Goal: Task Accomplishment & Management: Manage account settings

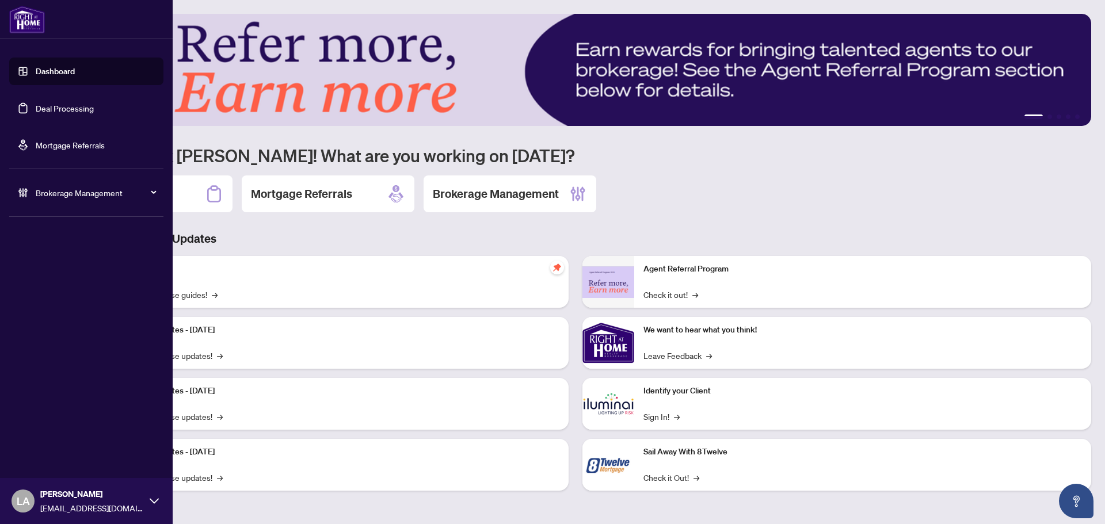
click at [45, 112] on link "Deal Processing" at bounding box center [65, 108] width 58 height 10
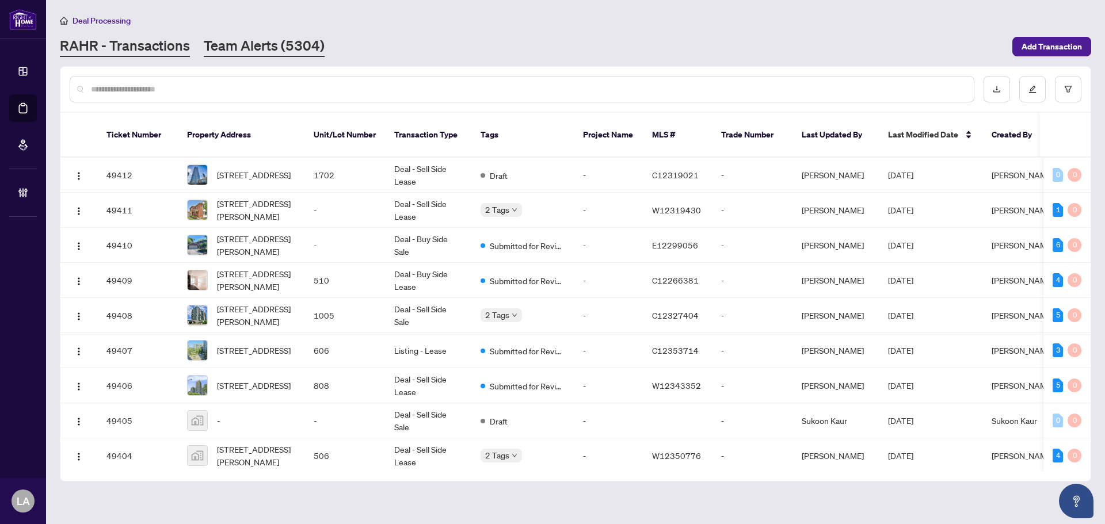
click at [266, 40] on link "Team Alerts (5304)" at bounding box center [264, 46] width 121 height 21
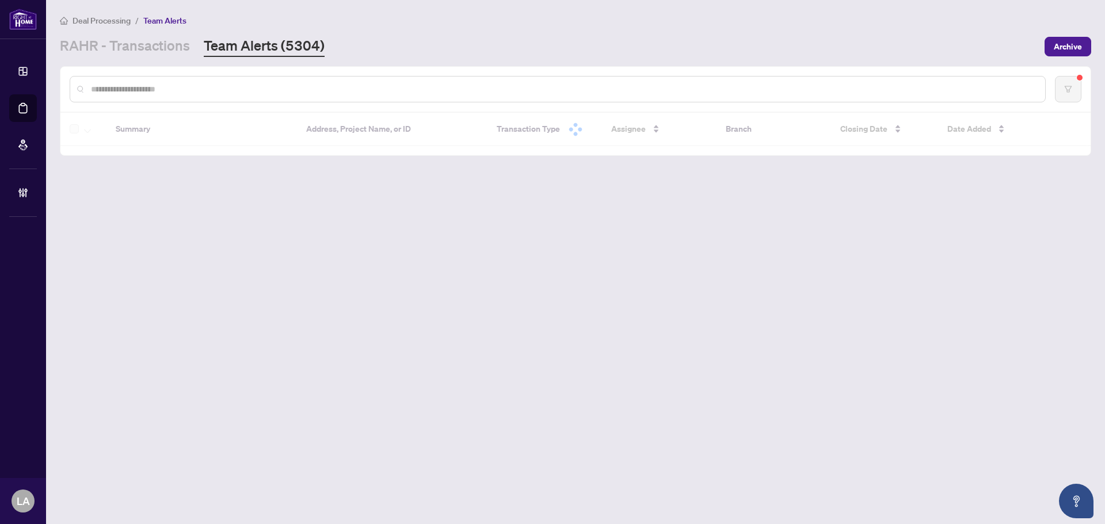
click at [251, 80] on div at bounding box center [558, 89] width 976 height 26
click at [241, 98] on div at bounding box center [558, 89] width 976 height 26
click at [243, 91] on input "text" at bounding box center [563, 89] width 945 height 13
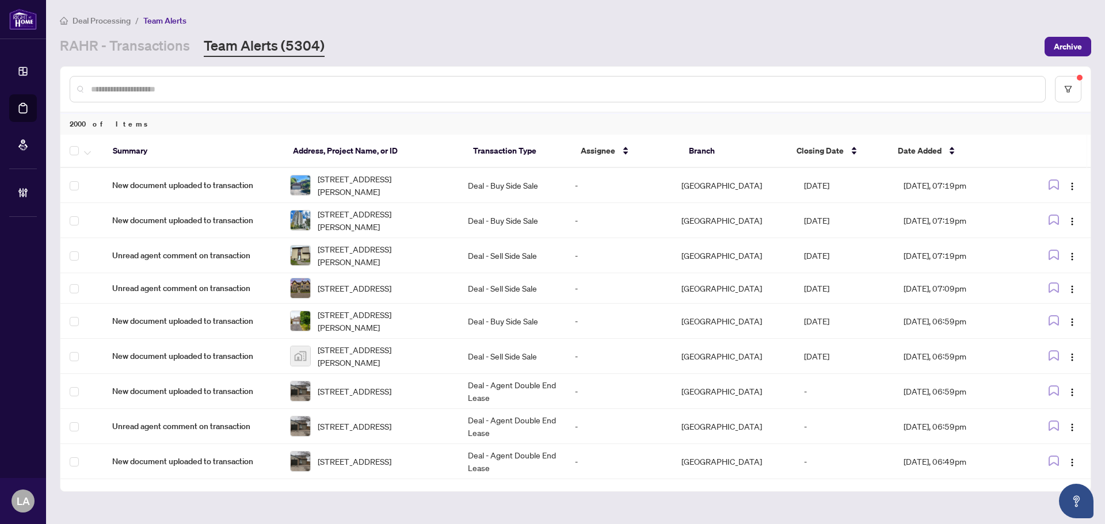
click at [122, 78] on div at bounding box center [558, 89] width 976 height 26
click at [913, 146] on span "Date Added" at bounding box center [920, 150] width 44 height 13
click at [914, 152] on span "Date Added" at bounding box center [920, 150] width 44 height 13
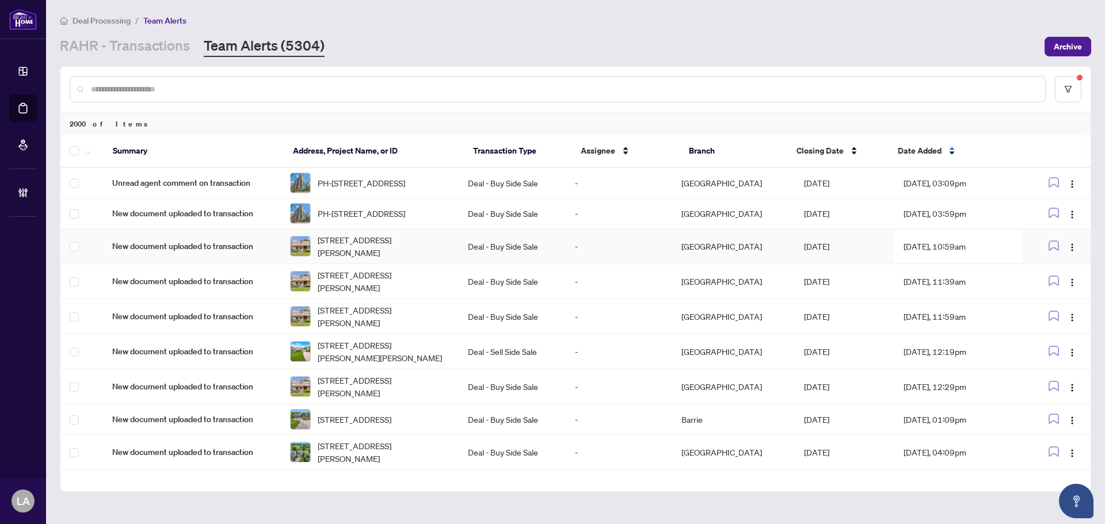
scroll to position [58, 0]
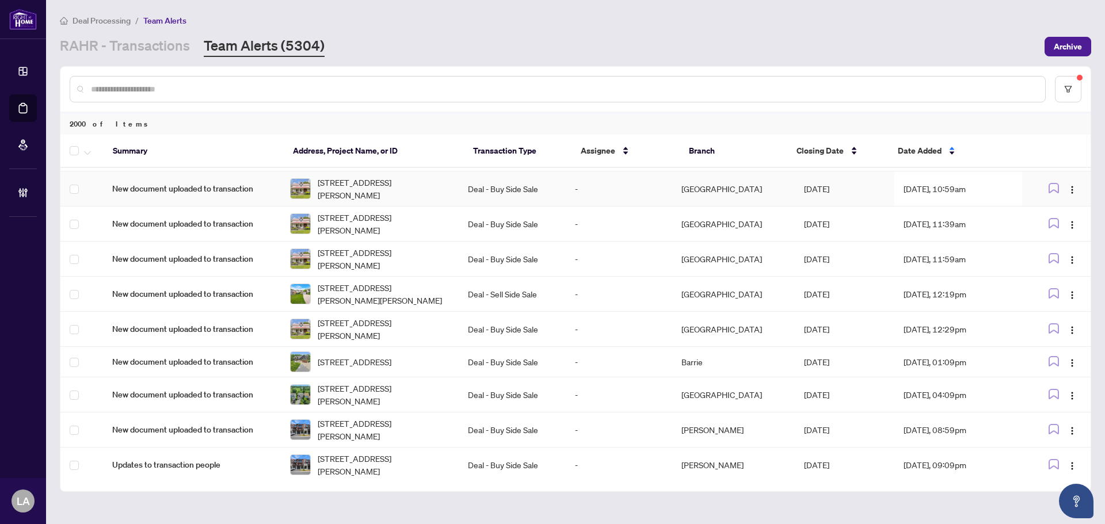
click at [565, 207] on td "Deal - Buy Side Sale" at bounding box center [512, 188] width 106 height 35
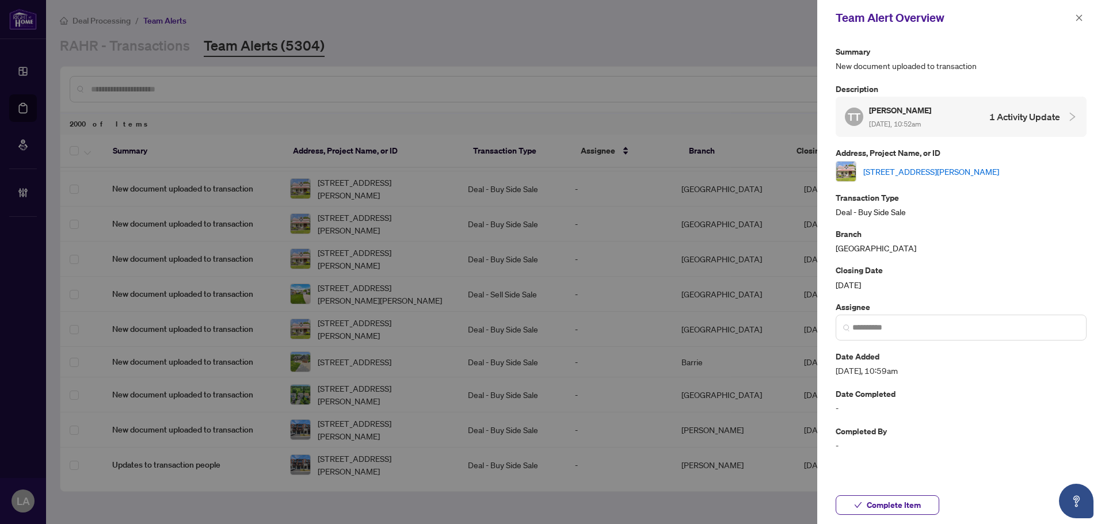
click at [956, 170] on link "[STREET_ADDRESS][PERSON_NAME]" at bounding box center [931, 171] width 136 height 13
click at [926, 173] on link "[STREET_ADDRESS][PERSON_NAME]" at bounding box center [931, 171] width 136 height 13
